Goal: Task Accomplishment & Management: Use online tool/utility

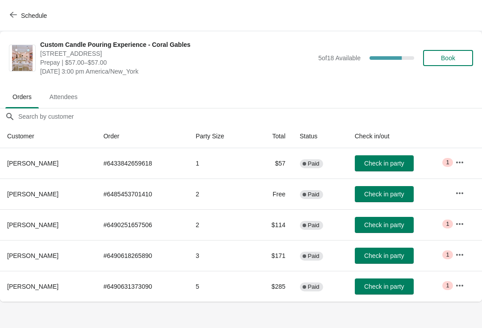
click at [466, 193] on button "button" at bounding box center [460, 193] width 16 height 16
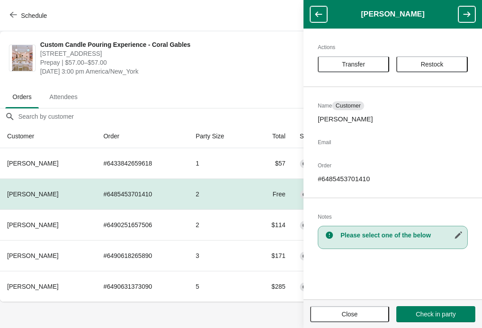
click at [348, 54] on div "Actions Transfer Restock Name Customer [PERSON_NAME] Email Order # 648545370141…" at bounding box center [392, 164] width 178 height 271
click at [425, 65] on span "Restock" at bounding box center [432, 64] width 23 height 7
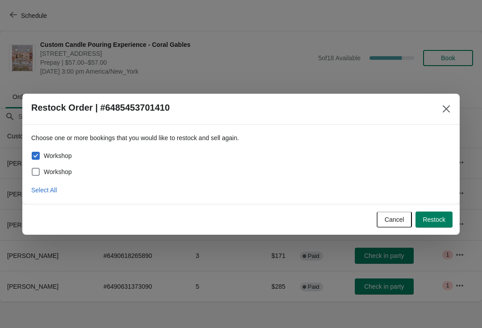
click at [63, 170] on span "Workshop" at bounding box center [58, 171] width 28 height 9
click at [32, 168] on input "Workshop" at bounding box center [32, 168] width 0 height 0
checkbox input "true"
click at [442, 216] on span "Restock" at bounding box center [434, 219] width 23 height 7
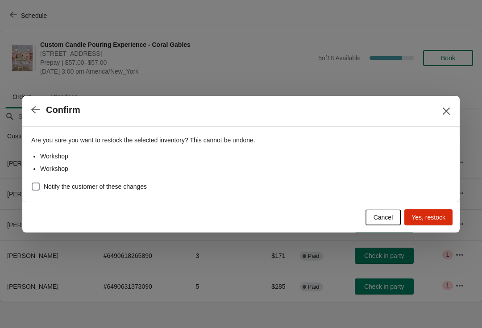
click at [443, 216] on span "Yes, restock" at bounding box center [428, 217] width 34 height 7
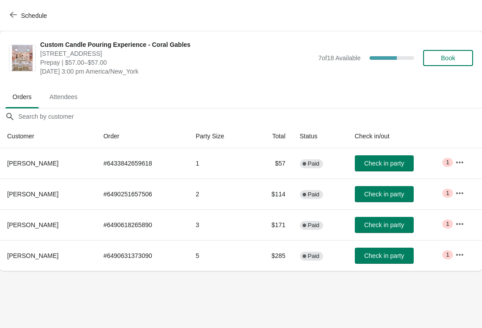
click at [388, 197] on span "Check in party" at bounding box center [384, 194] width 40 height 7
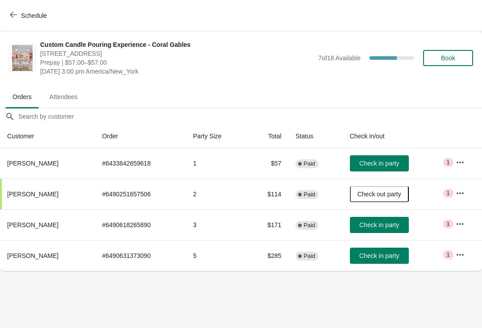
click at [9, 17] on button "Schedule" at bounding box center [29, 16] width 50 height 16
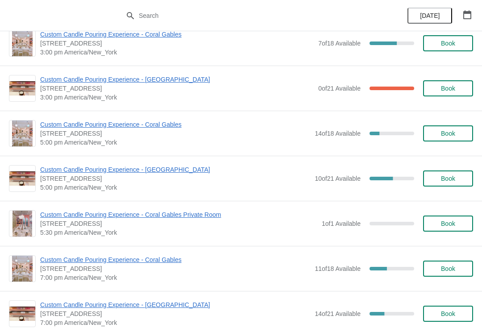
scroll to position [447, 0]
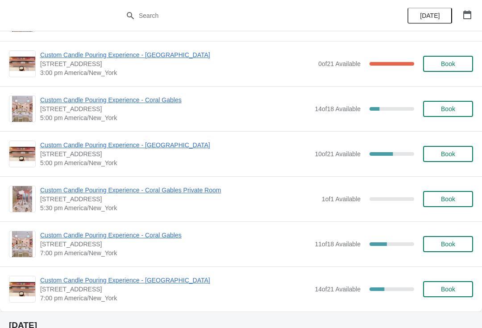
click at [464, 12] on icon "button" at bounding box center [467, 14] width 8 height 9
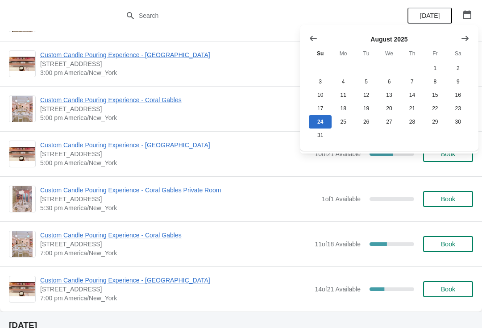
click at [456, 25] on div "[DATE] Su Mo Tu We Th Fr Sa 1 2 3 4 5 6 7 8 9 10 11 12 13 14 15 16 17 18 19 20 …" at bounding box center [389, 88] width 178 height 126
click at [470, 37] on button "Show next month, September 2025" at bounding box center [465, 38] width 16 height 16
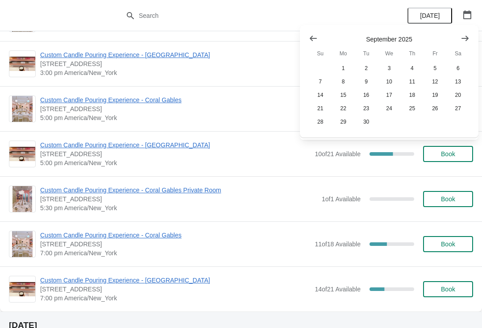
click at [460, 36] on button "Show next month, October 2025" at bounding box center [465, 38] width 16 height 16
click at [466, 37] on icon "Show next month, November 2025" at bounding box center [464, 37] width 7 height 5
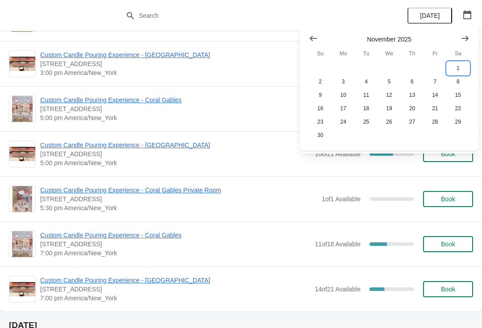
click at [455, 67] on button "1" at bounding box center [458, 68] width 23 height 13
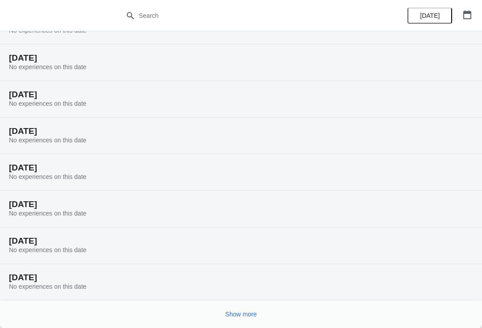
scroll to position [37, 0]
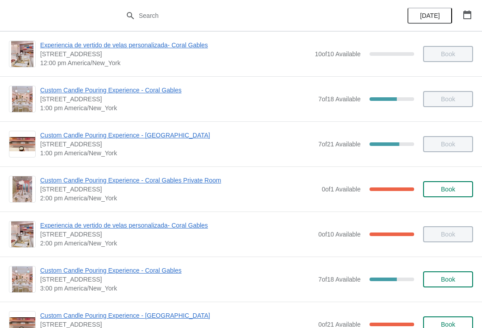
scroll to position [211, 0]
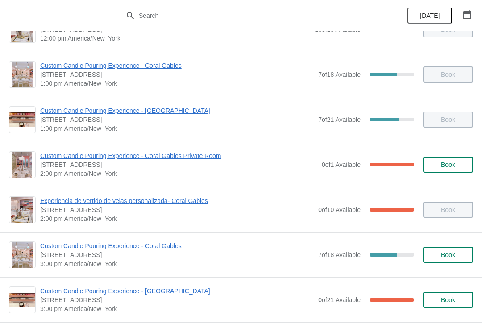
click at [133, 239] on div "Custom Candle Pouring Experience - Coral Gables [STREET_ADDRESS] 3:00 pm Americ…" at bounding box center [241, 254] width 482 height 45
click at [171, 199] on span "Experiencia de vertido de velas personalizada- Coral Gables" at bounding box center [176, 200] width 273 height 9
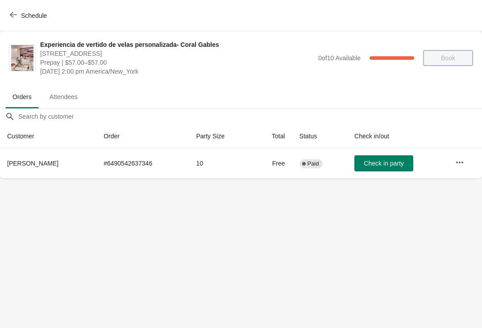
click at [17, 15] on span "Schedule" at bounding box center [29, 15] width 35 height 8
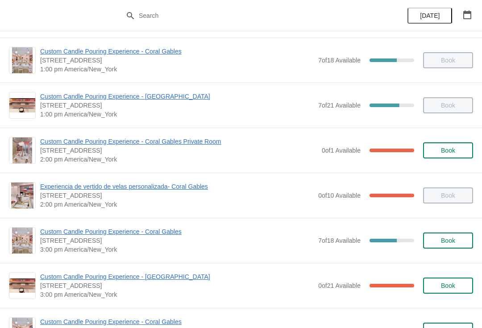
scroll to position [225, 0]
click at [158, 232] on span "Custom Candle Pouring Experience - Coral Gables" at bounding box center [176, 231] width 273 height 9
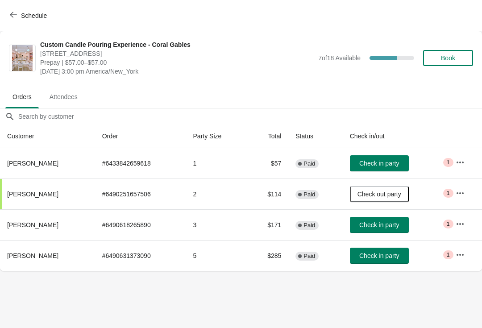
click at [459, 158] on icon "button" at bounding box center [460, 162] width 9 height 9
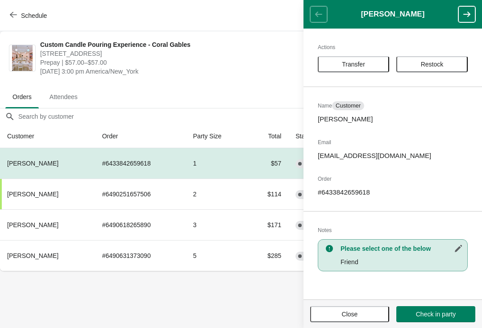
click at [323, 318] on button "Close" at bounding box center [349, 314] width 79 height 16
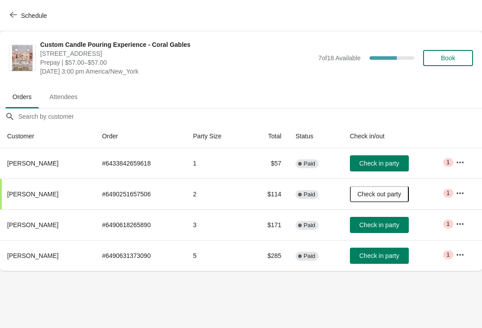
click at [370, 228] on span "Check in party" at bounding box center [379, 224] width 40 height 7
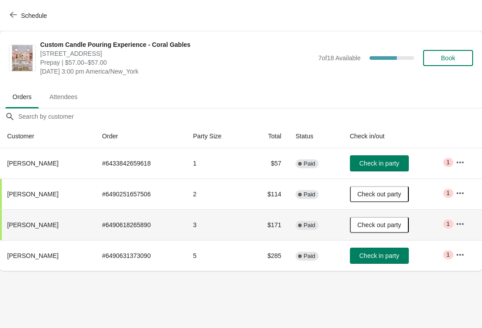
click at [382, 229] on button "Check out party" at bounding box center [379, 225] width 59 height 16
click at [372, 229] on button "Check in party" at bounding box center [379, 225] width 59 height 16
click at [453, 258] on button "button" at bounding box center [460, 255] width 16 height 16
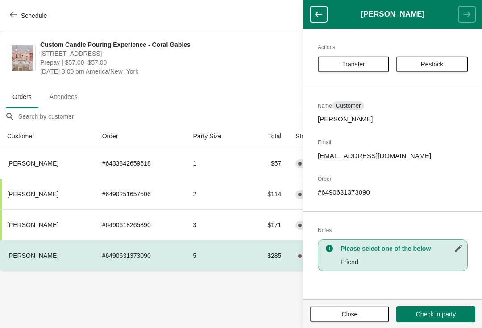
click at [348, 307] on button "Close" at bounding box center [349, 314] width 79 height 16
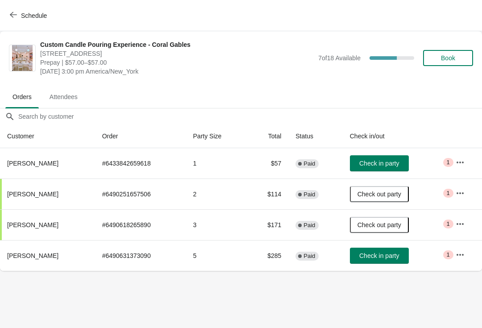
click at [386, 160] on span "Check in party" at bounding box center [379, 163] width 40 height 7
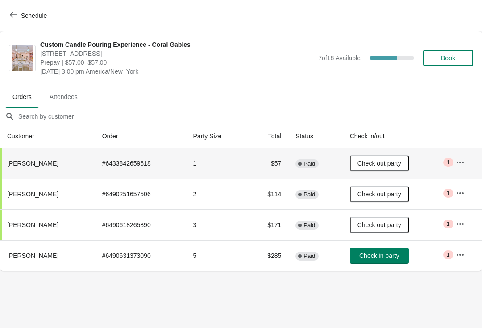
click at [401, 164] on span "Check out party" at bounding box center [379, 163] width 44 height 7
click at [399, 165] on span "Check in party" at bounding box center [379, 163] width 40 height 7
click at [2, 51] on div "Custom Candle Pouring Experience - Coral Gables [STREET_ADDRESS] Prepay | $57.0…" at bounding box center [241, 58] width 482 height 54
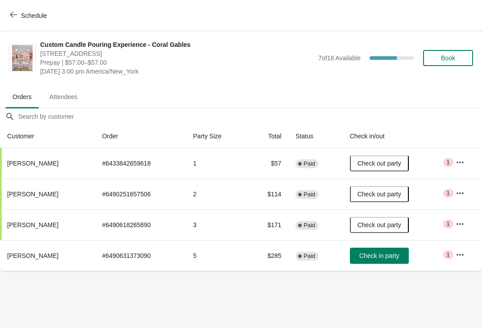
click at [116, 283] on body "Schedule Custom Candle Pouring Experience - Coral Gables [STREET_ADDRESS] Prepa…" at bounding box center [241, 164] width 482 height 328
click at [393, 258] on span "Check in party" at bounding box center [379, 255] width 40 height 7
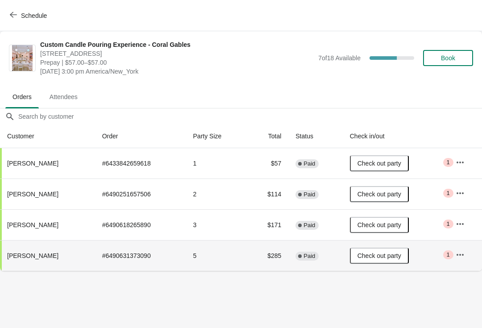
click at [397, 254] on span "Check out party" at bounding box center [379, 255] width 44 height 7
